Goal: Communication & Community: Participate in discussion

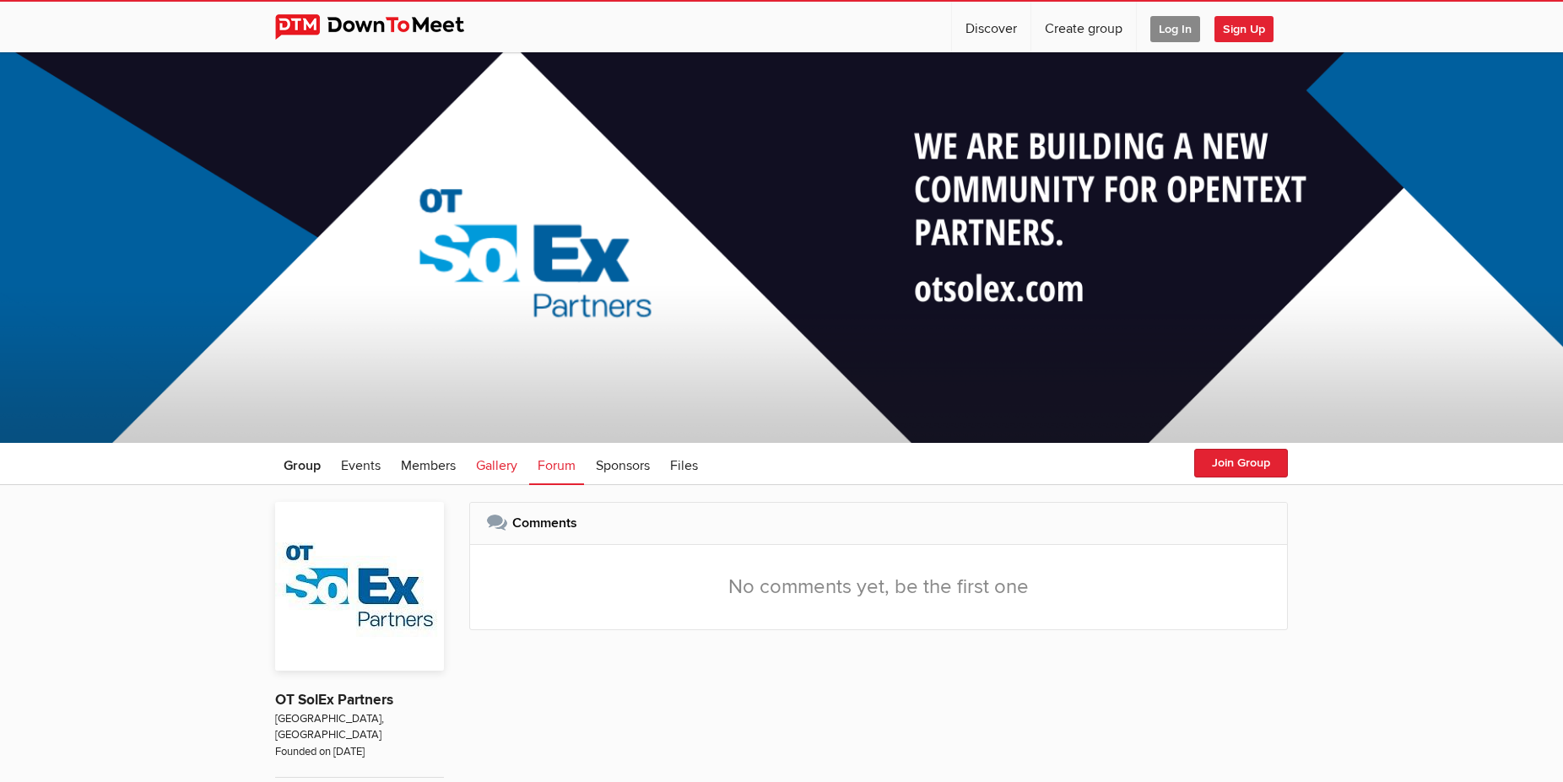
scroll to position [132, 0]
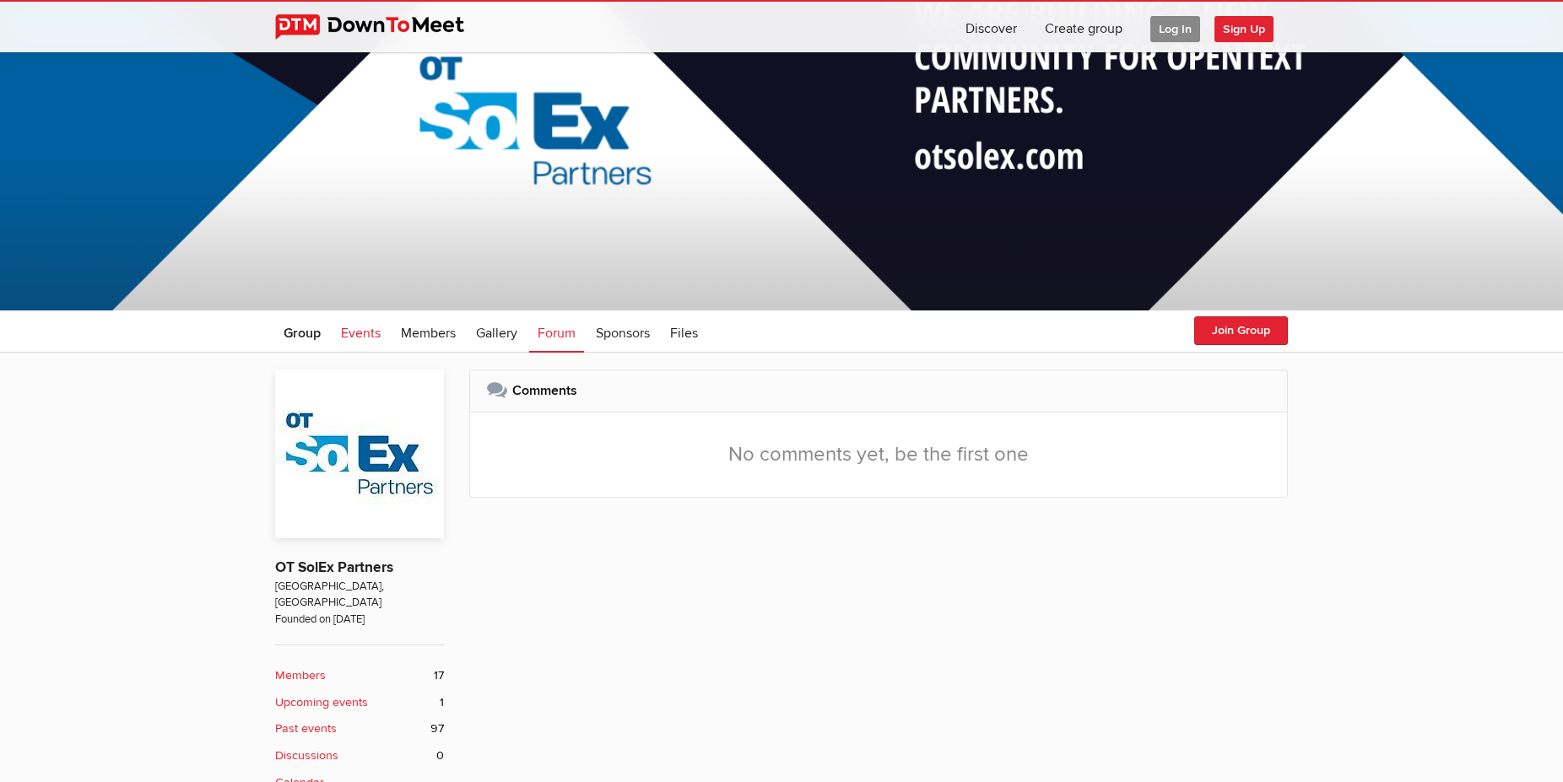
click at [379, 331] on span "Events" at bounding box center [361, 333] width 40 height 17
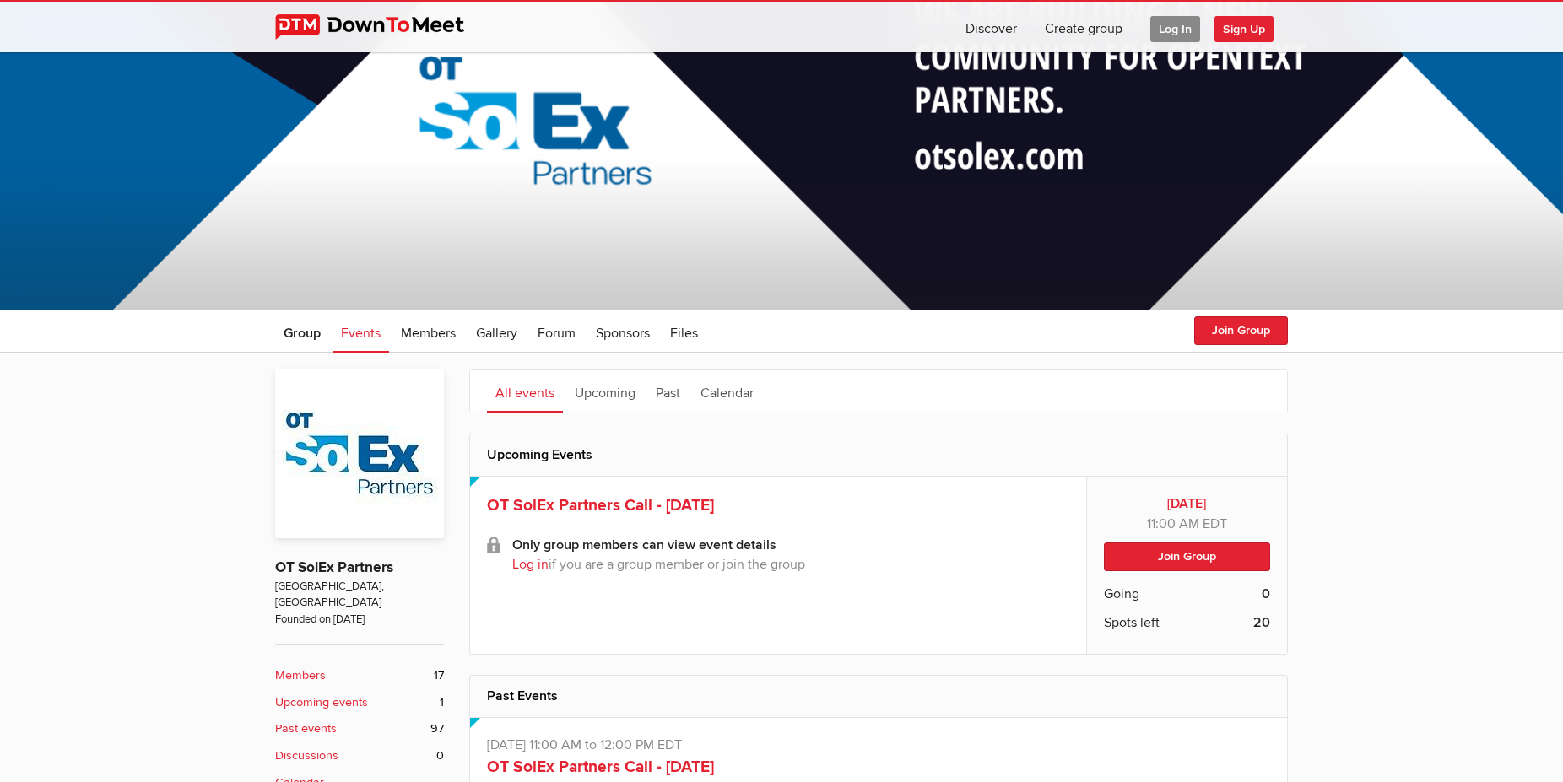
click at [1163, 28] on span "Log In" at bounding box center [1175, 29] width 50 height 26
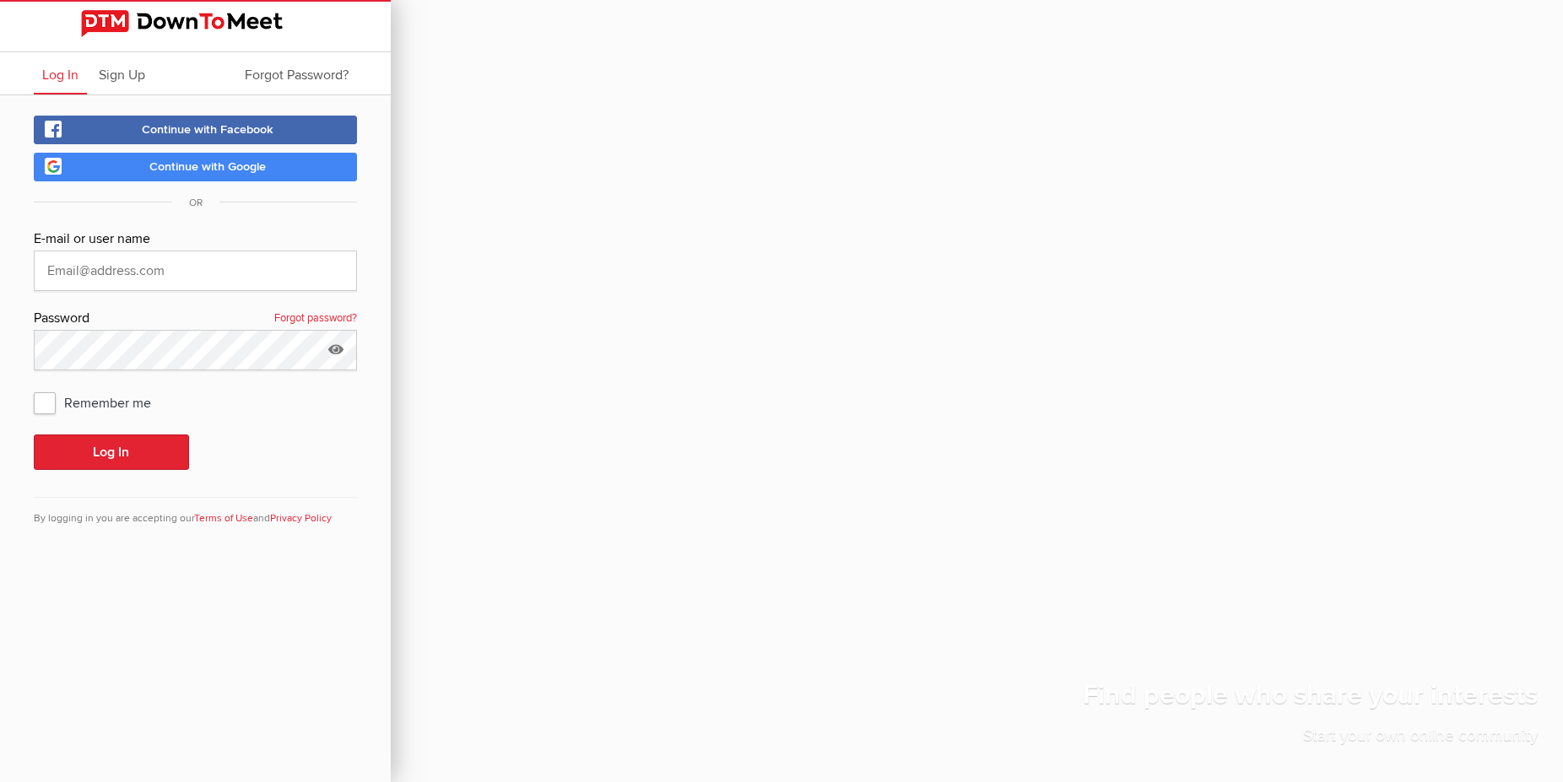
type input "[PERSON_NAME][EMAIL_ADDRESS][PERSON_NAME][DOMAIN_NAME]"
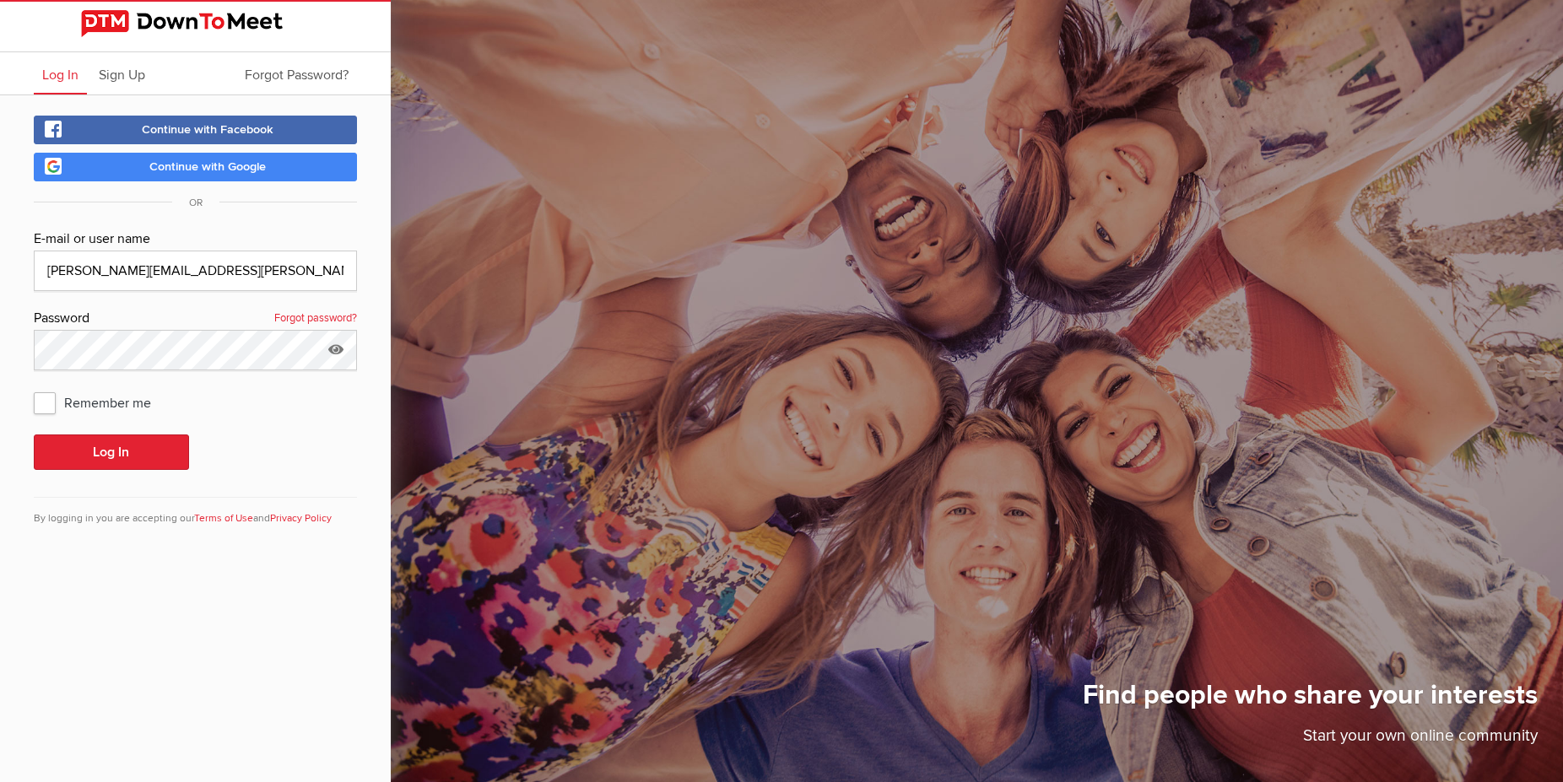
click at [32, 395] on div "Continue with Facebook Continue with Google OR E-mail or user name [PERSON_NAME…" at bounding box center [195, 331] width 391 height 472
click at [46, 408] on span "Remember me" at bounding box center [101, 402] width 134 height 30
click at [34, 387] on input "Remember me" at bounding box center [33, 386] width 1 height 1
checkbox input "true"
click at [87, 458] on button "Log In" at bounding box center [111, 452] width 155 height 35
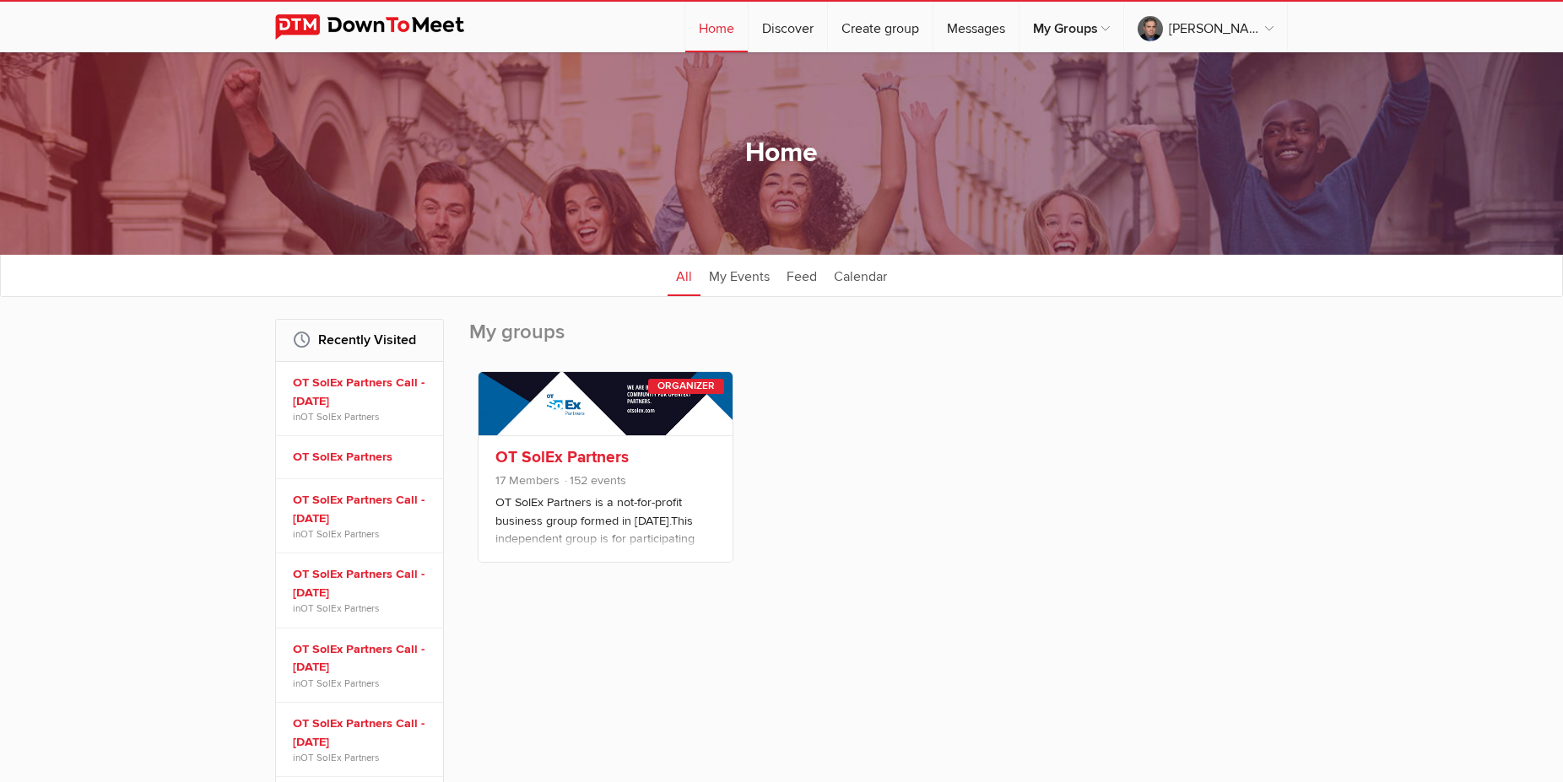
click at [560, 459] on link "OT SolEx Partners" at bounding box center [561, 457] width 133 height 20
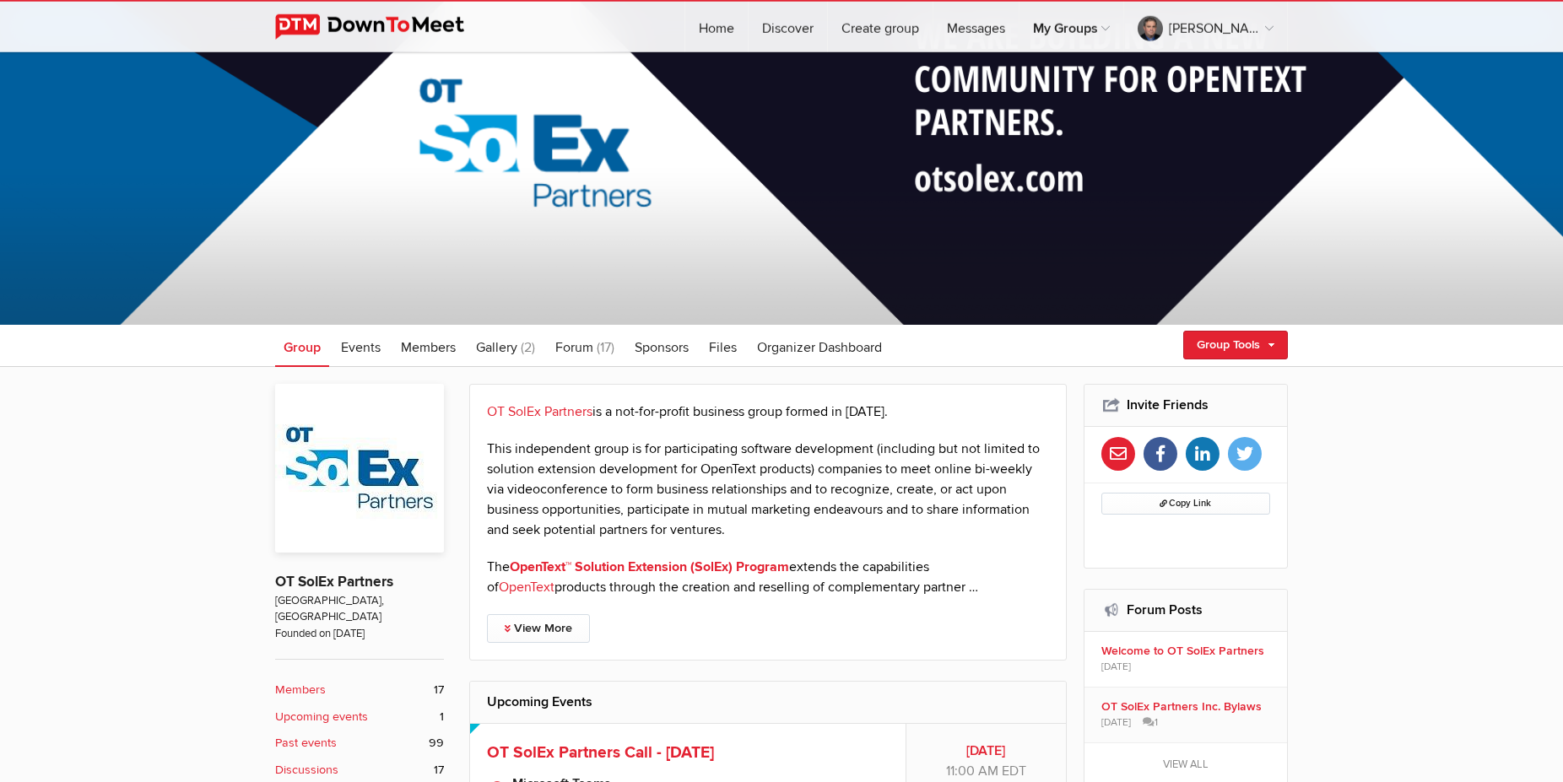
scroll to position [172, 0]
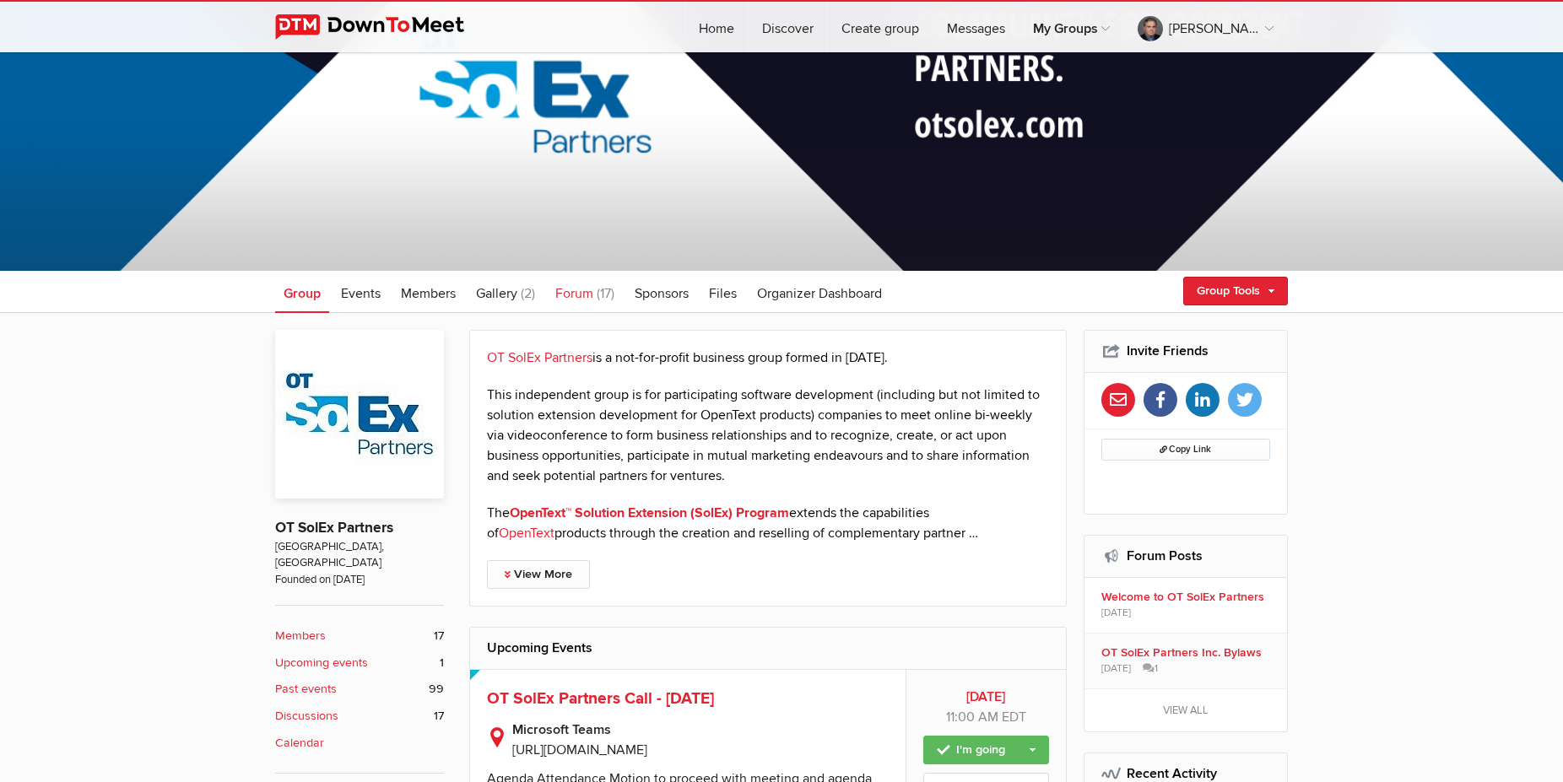
click at [586, 293] on span "Forum" at bounding box center [574, 293] width 38 height 17
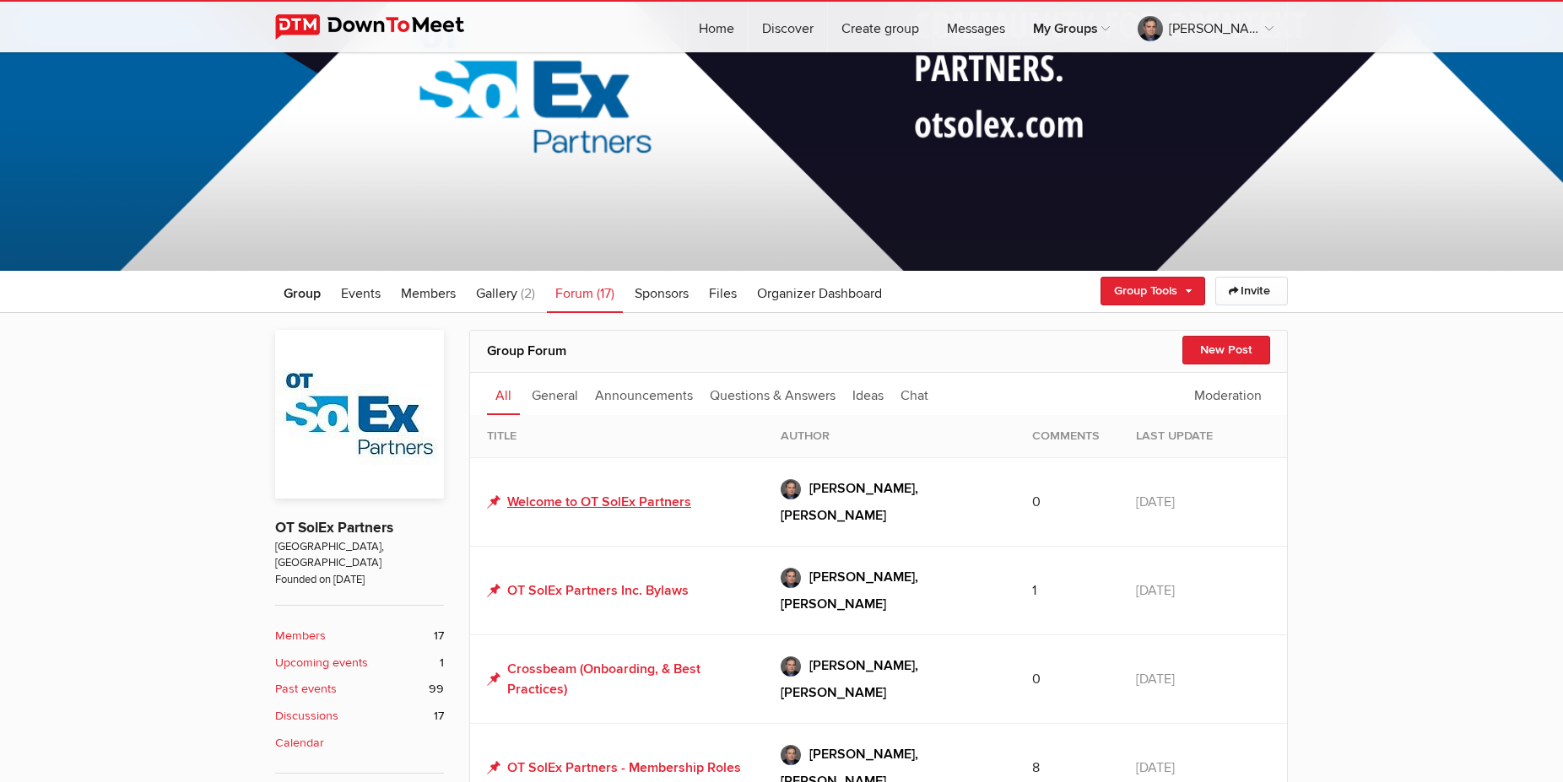
click at [602, 492] on link "Welcome to OT SolEx Partners" at bounding box center [589, 502] width 204 height 20
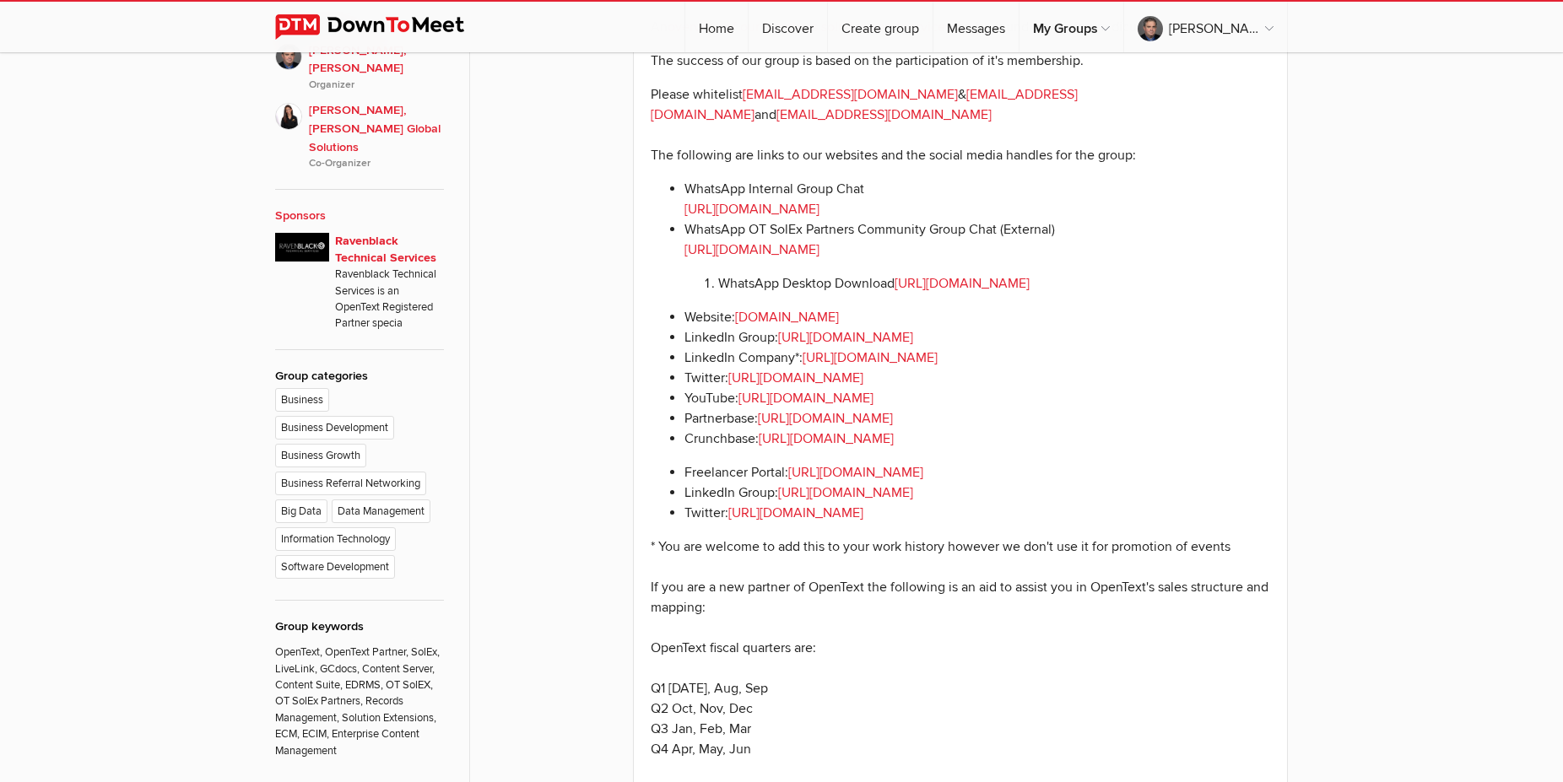
scroll to position [1205, 0]
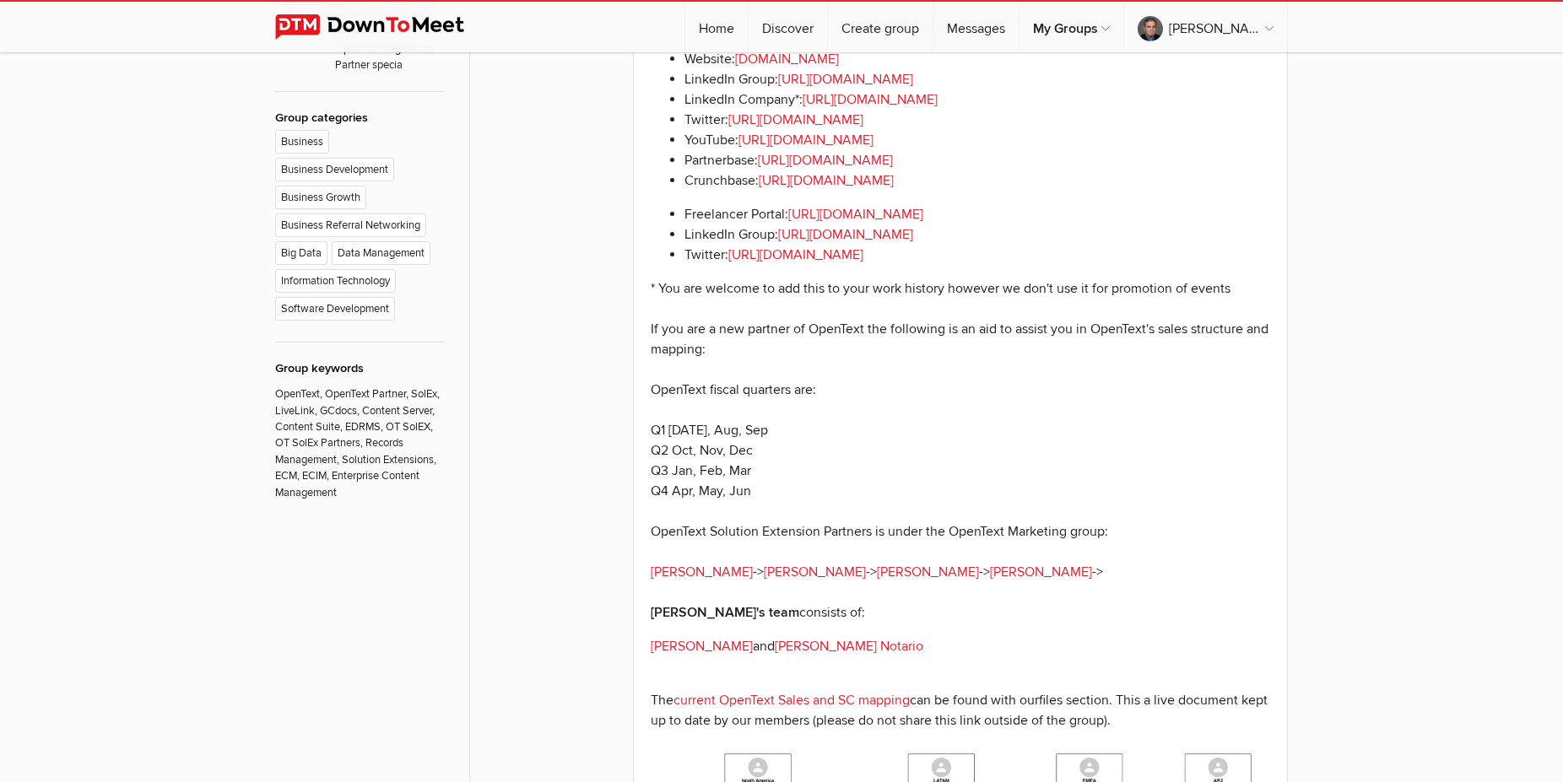
drag, startPoint x: 1097, startPoint y: 564, endPoint x: 657, endPoint y: 563, distance: 439.6
click at [657, 563] on p "* You are welcome to add this to your work history however we don't use it for …" at bounding box center [960, 450] width 619 height 344
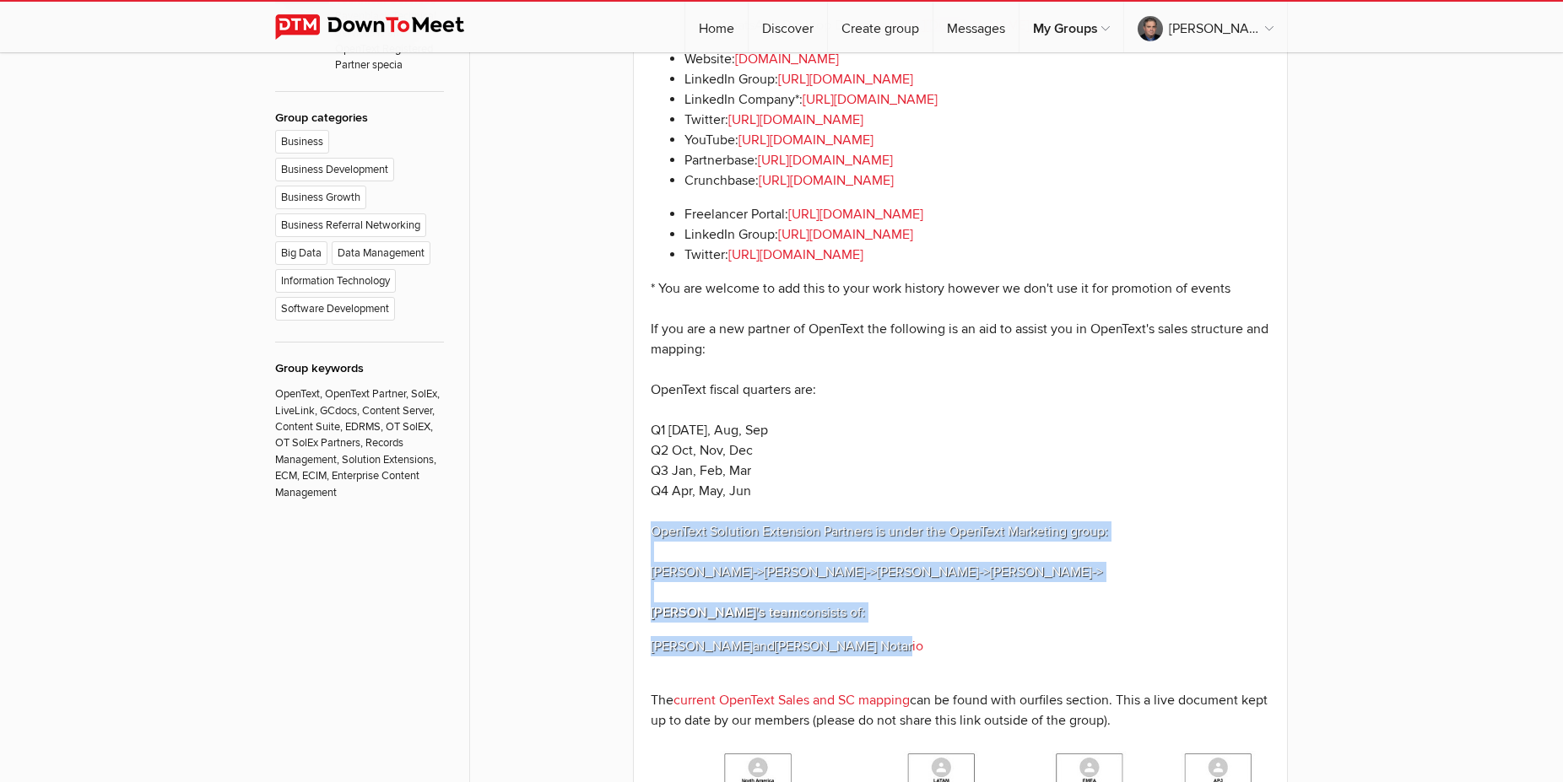
drag, startPoint x: 921, startPoint y: 635, endPoint x: 637, endPoint y: 517, distance: 307.1
click at [637, 517] on div "Welcome to OT SolEx Partners OT SolEx Partners Inc. is a not-for-profit profess…" at bounding box center [960, 314] width 653 height 1949
copy div "OpenText Solution Extension Partners is under the OpenText Marketing group: [PE…"
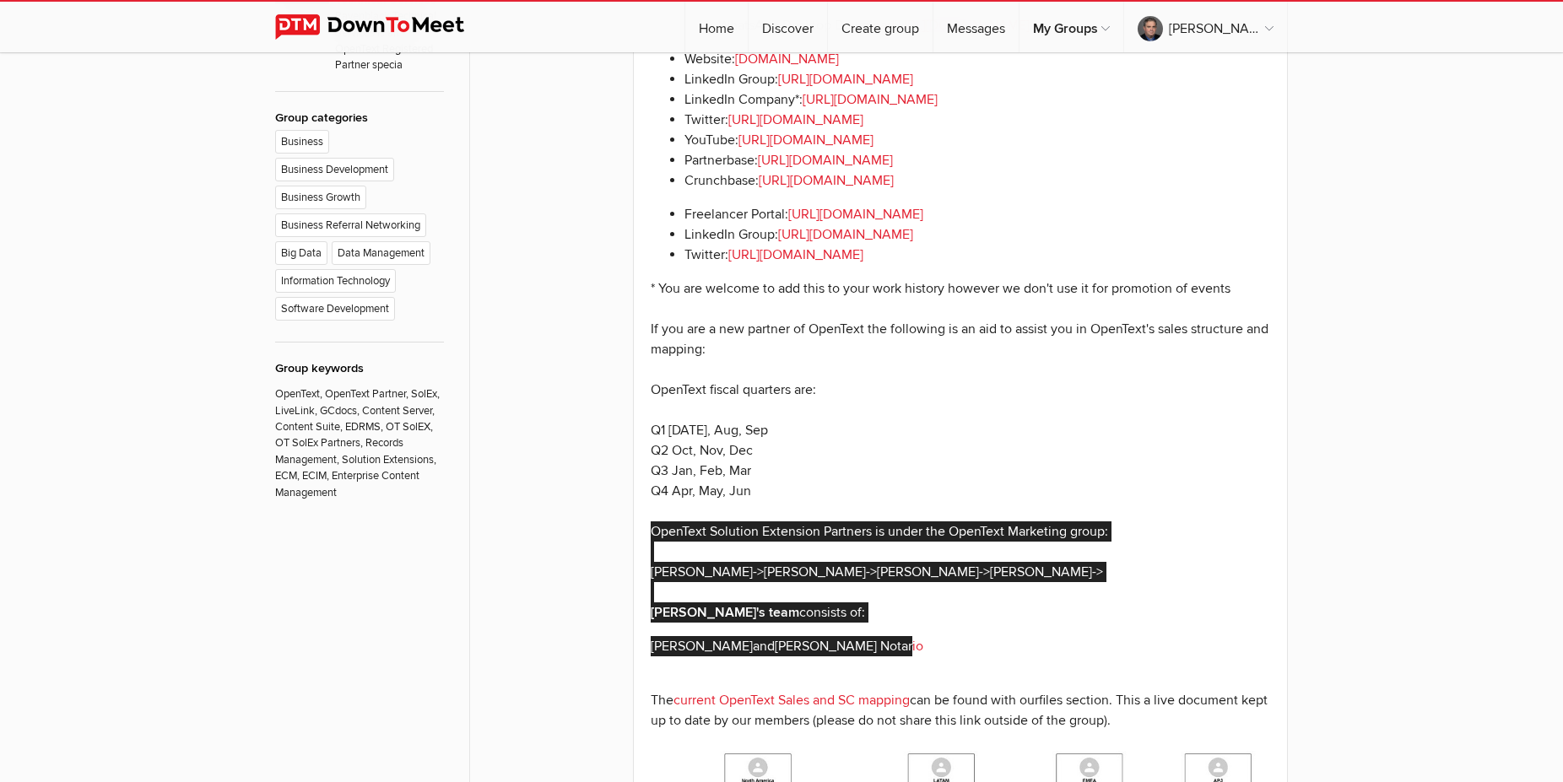
scroll to position [1045, 0]
